Goal: Browse casually: Explore the website without a specific task or goal

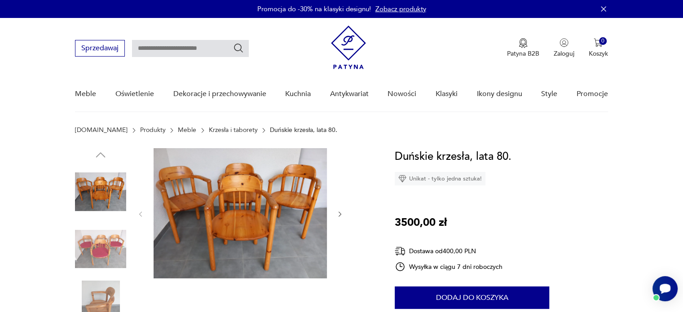
click at [101, 258] on img at bounding box center [100, 248] width 51 height 51
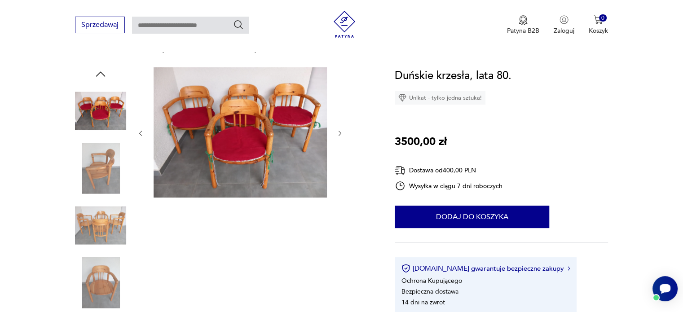
scroll to position [90, 0]
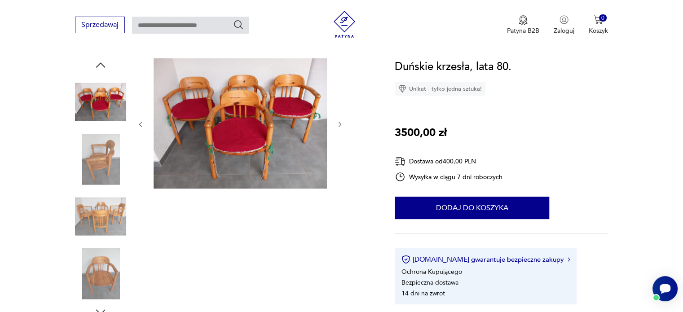
click at [105, 226] on img at bounding box center [100, 216] width 51 height 51
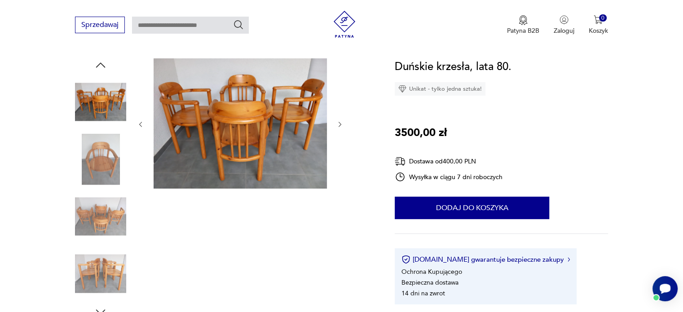
click at [104, 233] on img at bounding box center [100, 216] width 51 height 51
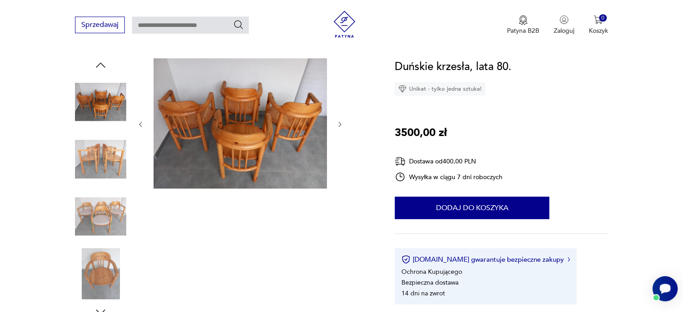
click at [104, 265] on img at bounding box center [100, 273] width 51 height 51
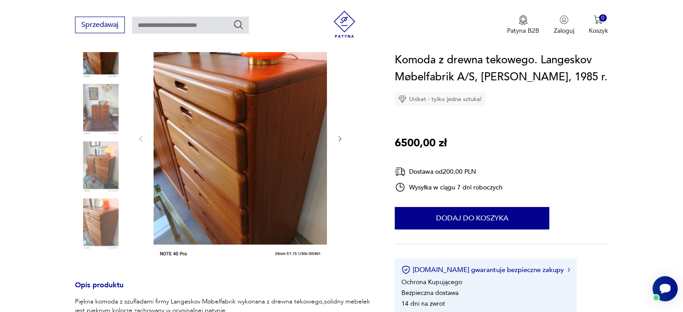
click at [102, 109] on img at bounding box center [100, 109] width 51 height 51
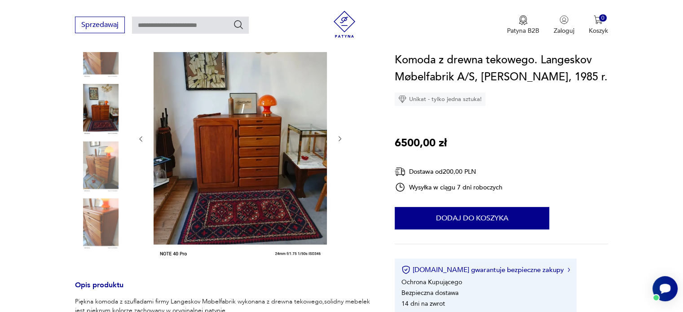
click at [103, 157] on img at bounding box center [100, 166] width 51 height 51
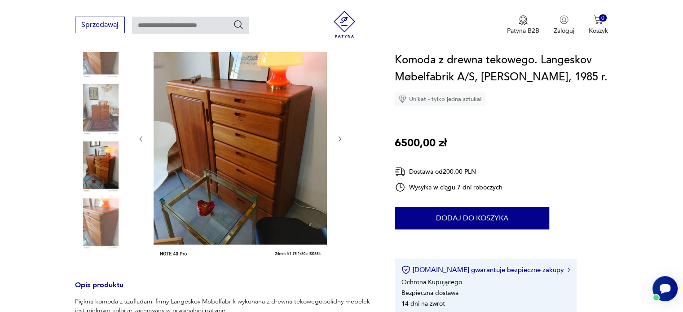
click at [102, 217] on img at bounding box center [100, 223] width 51 height 51
